Goal: Task Accomplishment & Management: Complete application form

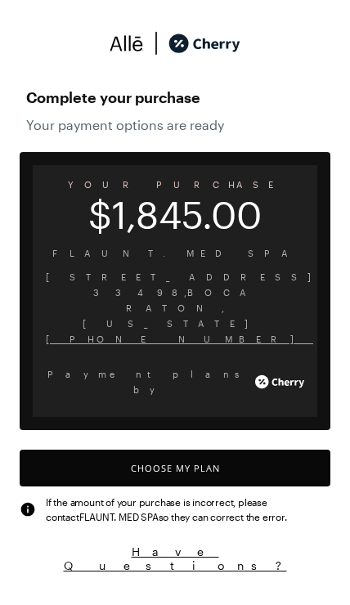
scroll to position [7, 0]
click at [131, 449] on button "Choose My Plan" at bounding box center [175, 467] width 311 height 37
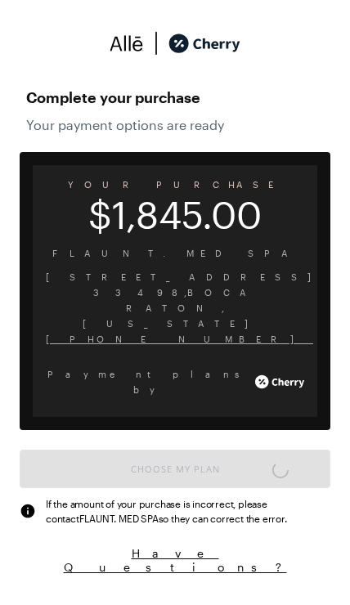
scroll to position [1351, 0]
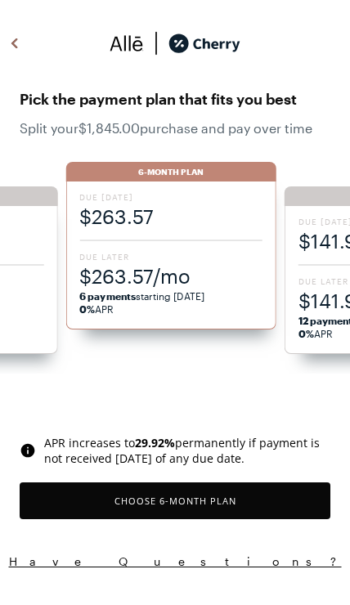
click at [162, 267] on span "$263.57/mo" at bounding box center [170, 275] width 183 height 27
click at [160, 218] on span "$263.57" at bounding box center [170, 216] width 183 height 27
click at [169, 270] on span "$263.57/mo" at bounding box center [170, 275] width 183 height 27
click at [163, 505] on button "Choose 6 -Month Plan" at bounding box center [175, 500] width 311 height 37
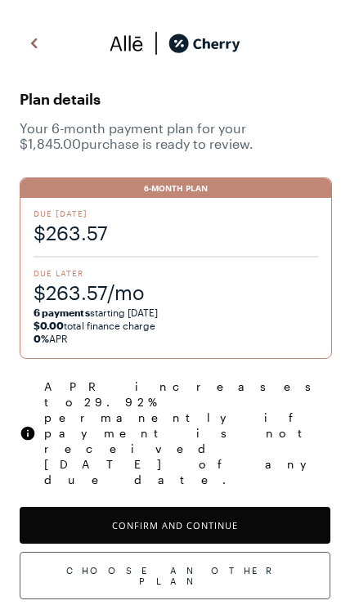
click at [145, 507] on button "Confirm and Continue" at bounding box center [175, 525] width 311 height 37
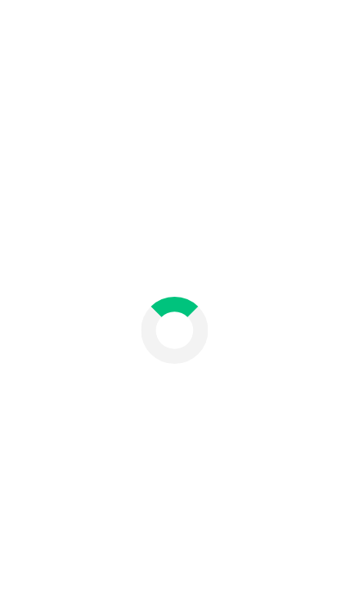
scroll to position [71, 0]
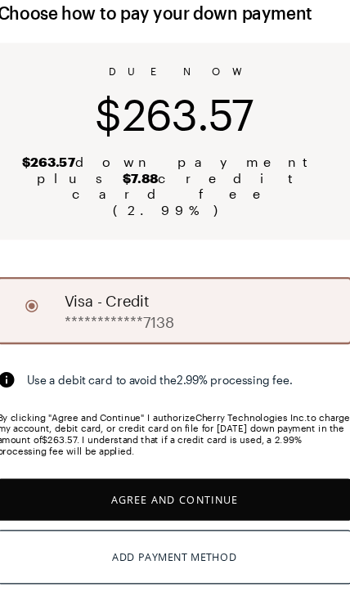
scroll to position [25, 0]
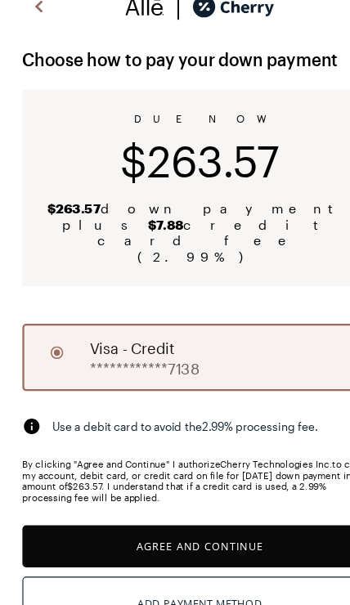
click at [212, 473] on button "Agree and Continue" at bounding box center [175, 491] width 311 height 37
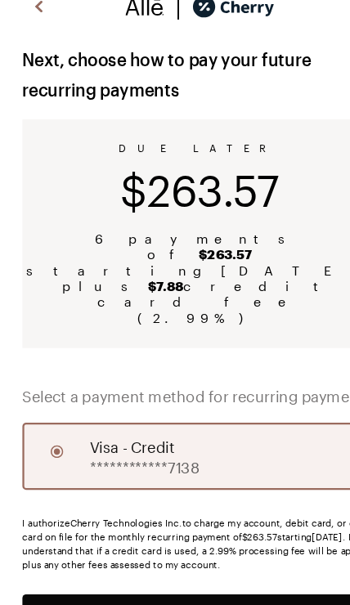
click at [214, 534] on button "Agree and Continue" at bounding box center [175, 552] width 311 height 37
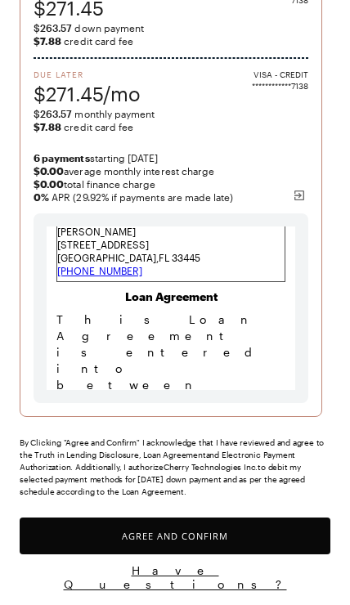
scroll to position [201, 0]
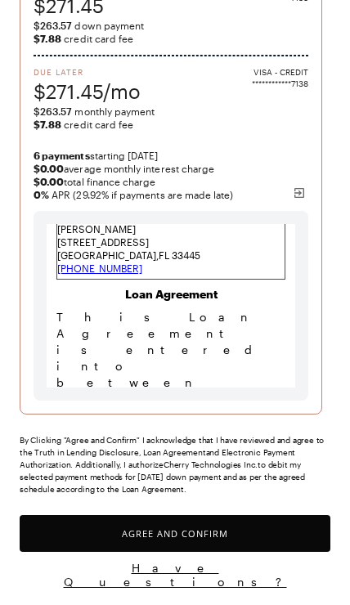
click at [224, 544] on button "Agree and Confirm" at bounding box center [175, 546] width 311 height 37
